Goal: Complete application form

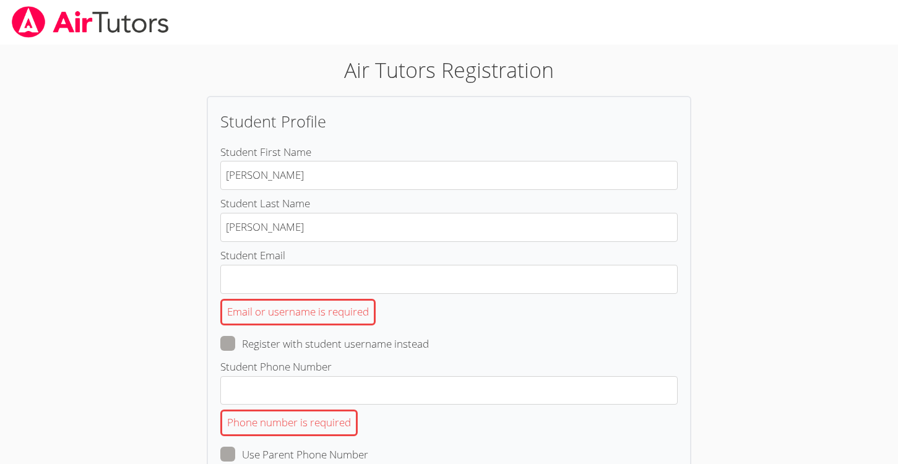
scroll to position [115, 0]
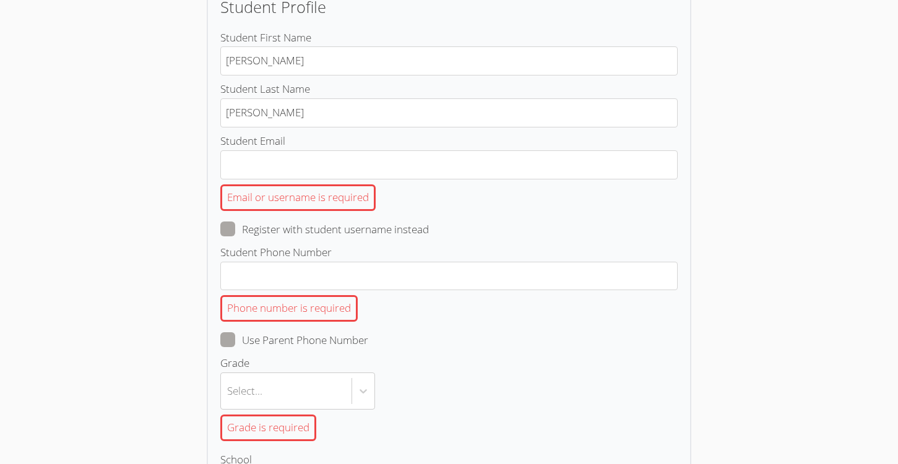
click at [685, 121] on div "Student Profile Student First Name [PERSON_NAME] Student Last Name [PERSON_NAME…" at bounding box center [449, 401] width 485 height 840
click at [724, 125] on div "Air Tutors Registration Student Profile Student First Name [PERSON_NAME] Studen…" at bounding box center [449, 405] width 647 height 930
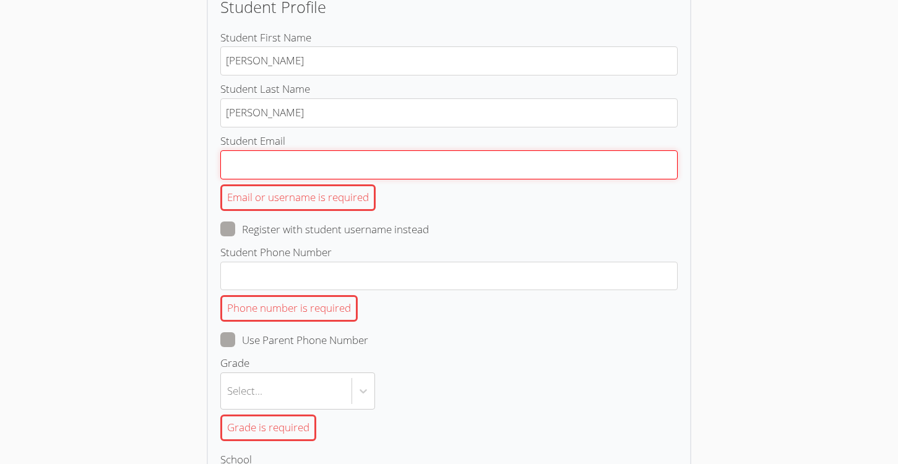
click at [309, 175] on input "Student Email Email or username is required" at bounding box center [449, 164] width 458 height 29
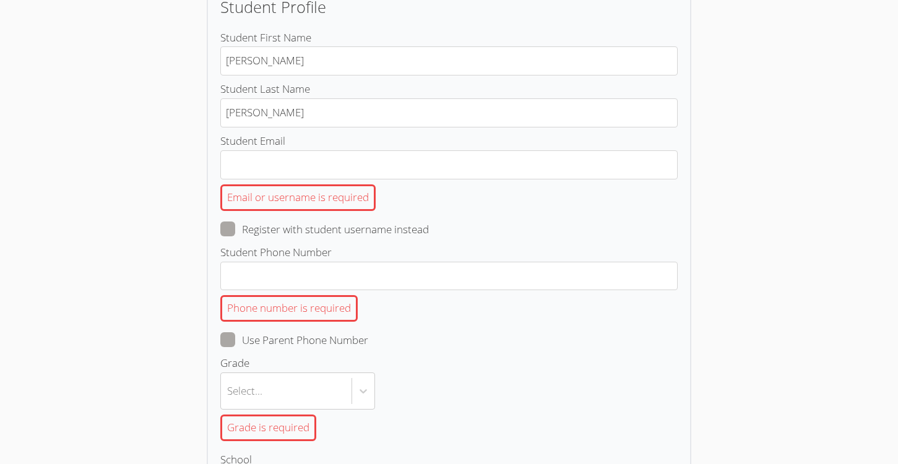
click at [771, 90] on div "Air Tutors Registration Student Profile Student First Name [PERSON_NAME] Studen…" at bounding box center [449, 405] width 647 height 930
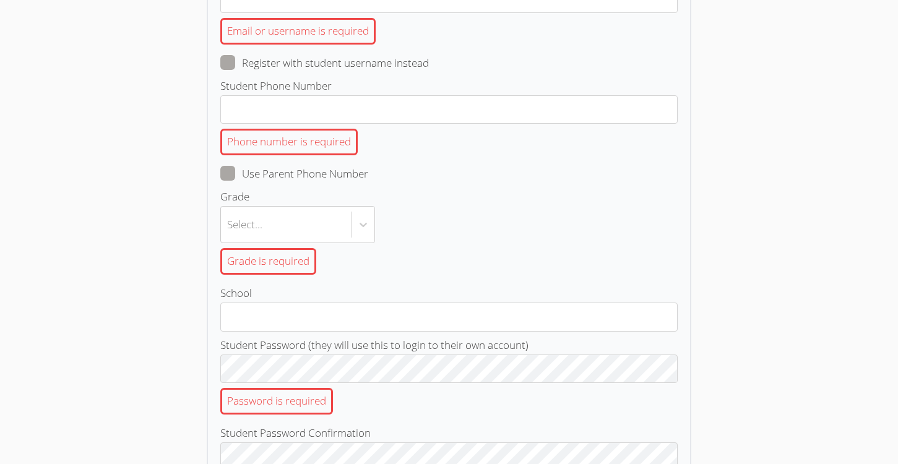
scroll to position [283, 0]
click at [368, 220] on icon at bounding box center [363, 222] width 12 height 12
click at [228, 220] on input "Grade Select... Grade is required" at bounding box center [227, 222] width 1 height 28
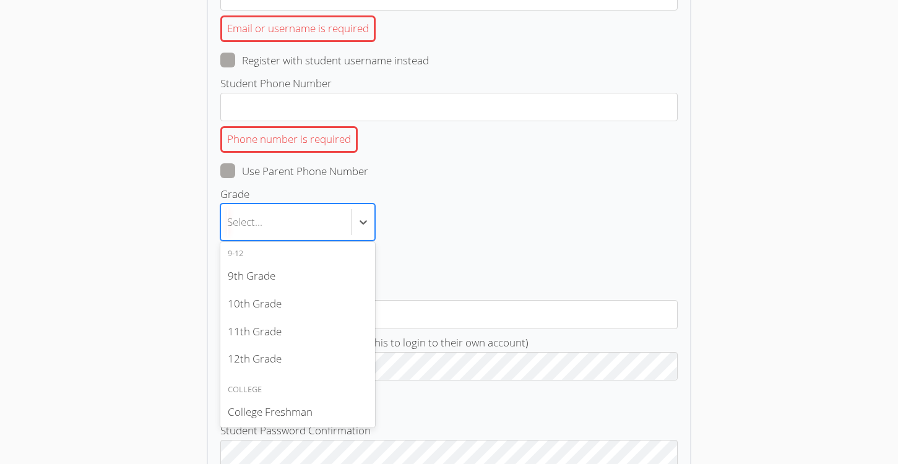
scroll to position [253, 0]
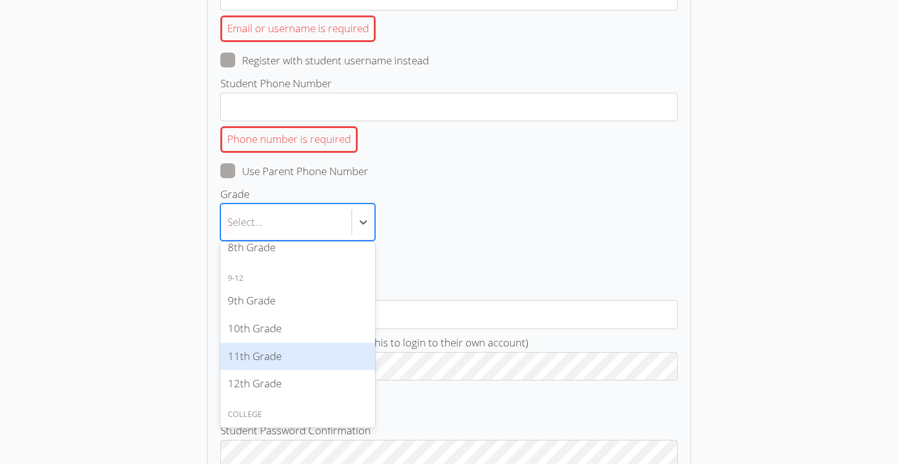
click at [302, 358] on div "11th Grade" at bounding box center [297, 357] width 155 height 28
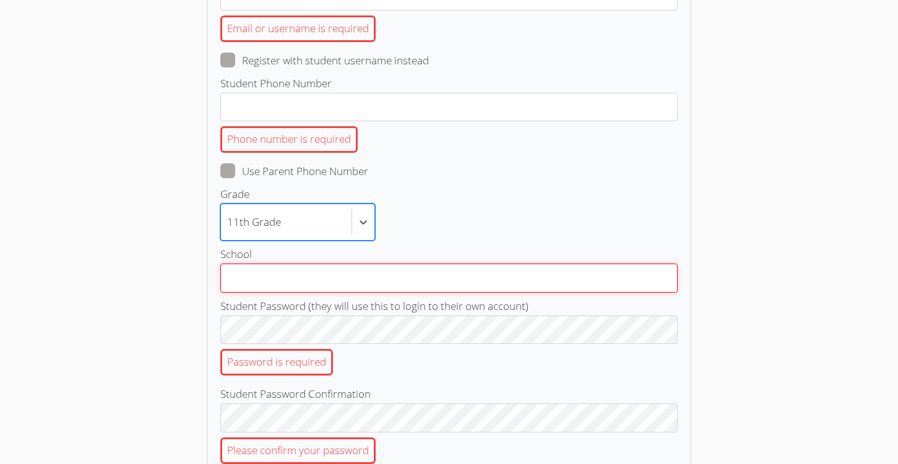
click at [448, 280] on input "School" at bounding box center [449, 278] width 458 height 29
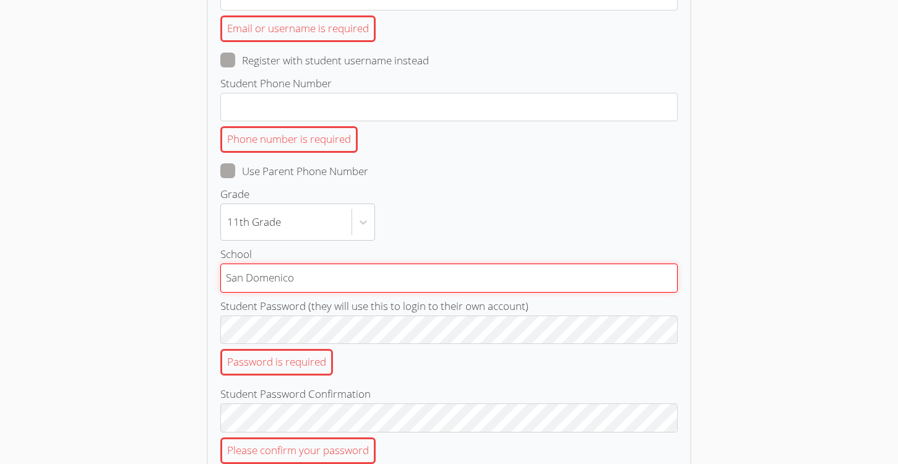
type input "San Domenico"
